Goal: Transaction & Acquisition: Purchase product/service

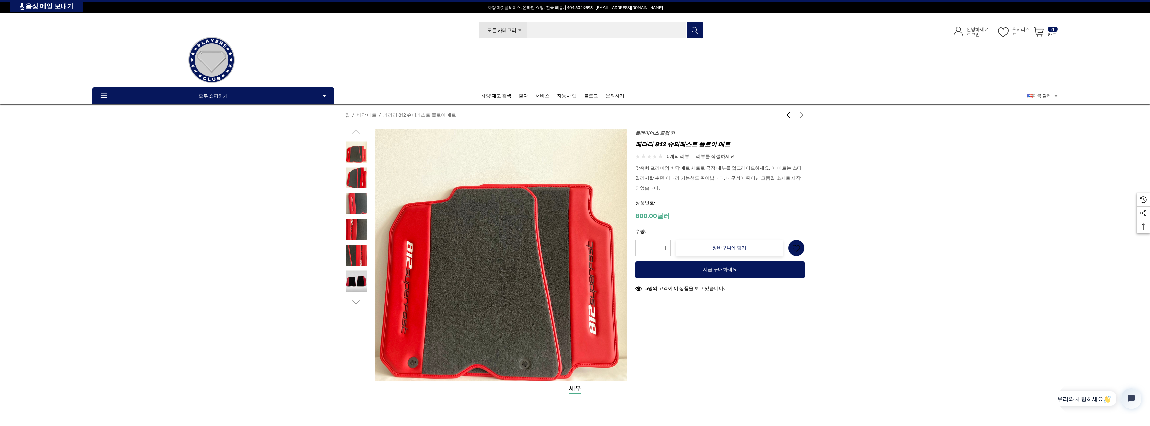
click at [567, 29] on input "찾다" at bounding box center [591, 30] width 225 height 17
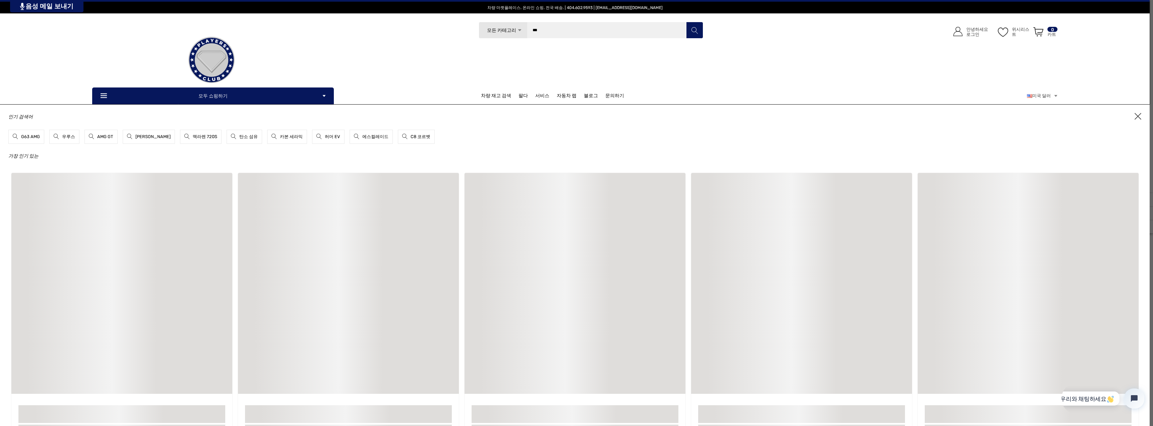
type input "***"
click at [686, 22] on button "찾다" at bounding box center [694, 30] width 17 height 17
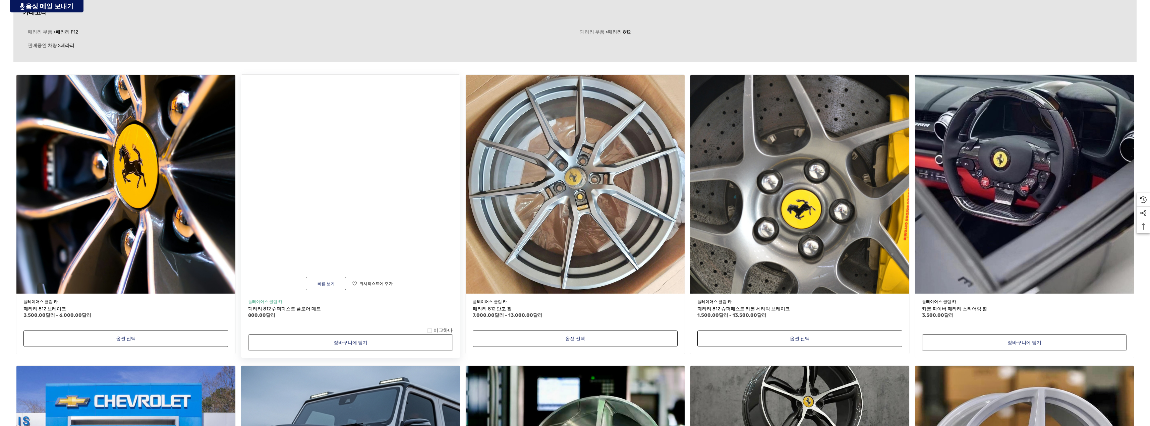
drag, startPoint x: 401, startPoint y: 171, endPoint x: 432, endPoint y: 159, distance: 32.8
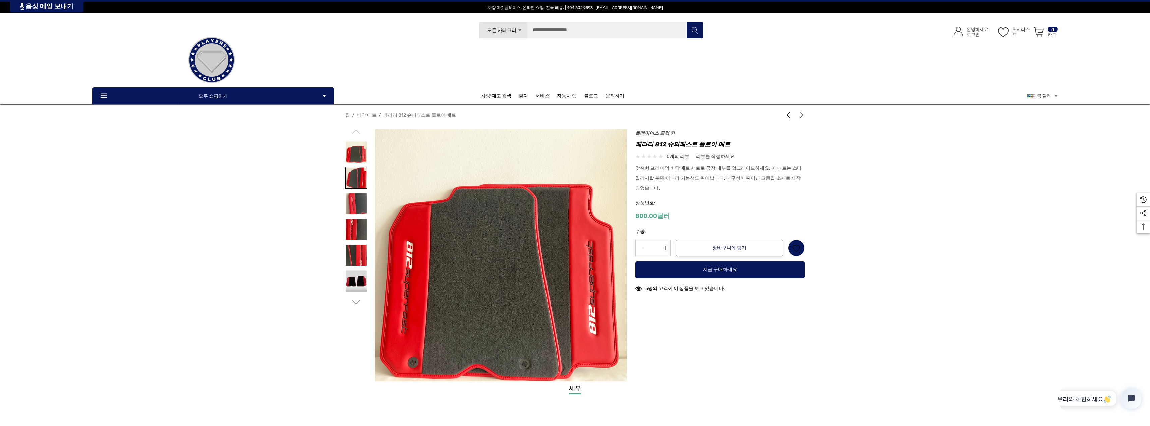
click at [352, 181] on img at bounding box center [356, 177] width 21 height 21
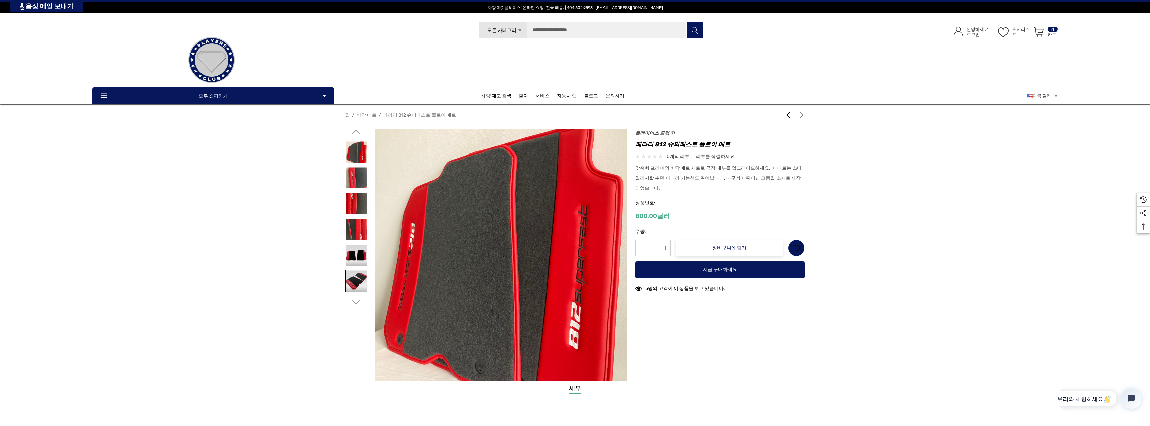
click at [362, 280] on img at bounding box center [356, 281] width 21 height 21
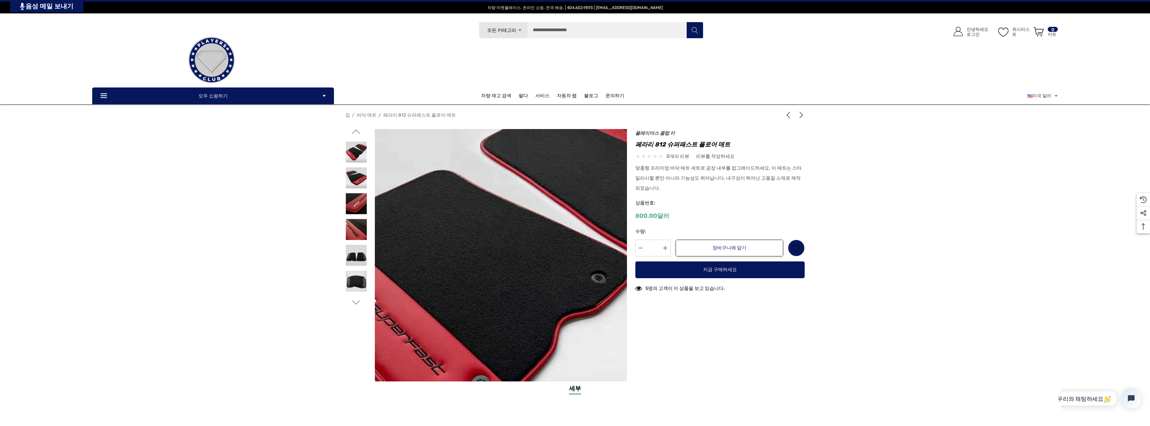
drag, startPoint x: 498, startPoint y: 233, endPoint x: 166, endPoint y: 284, distance: 335.7
click at [165, 286] on div "집 바닥 매트 페라리 812 슈퍼패스트 플로어 매트 1 |" at bounding box center [575, 246] width 1150 height 275
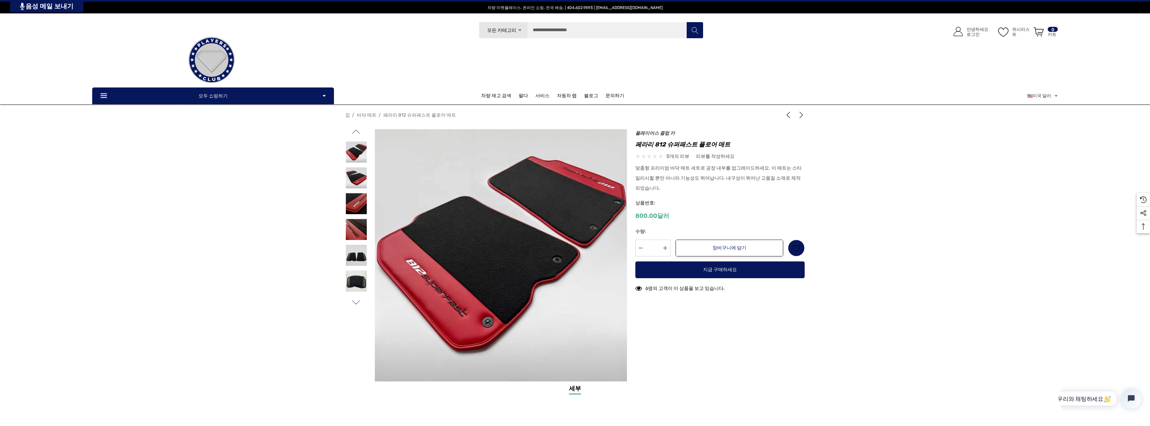
drag, startPoint x: 121, startPoint y: 208, endPoint x: 291, endPoint y: 209, distance: 170.6
click at [121, 209] on div "집 바닥 매트 페라리 812 슈퍼패스트 플로어 매트 1 |" at bounding box center [575, 246] width 1150 height 275
